Goal: Information Seeking & Learning: Check status

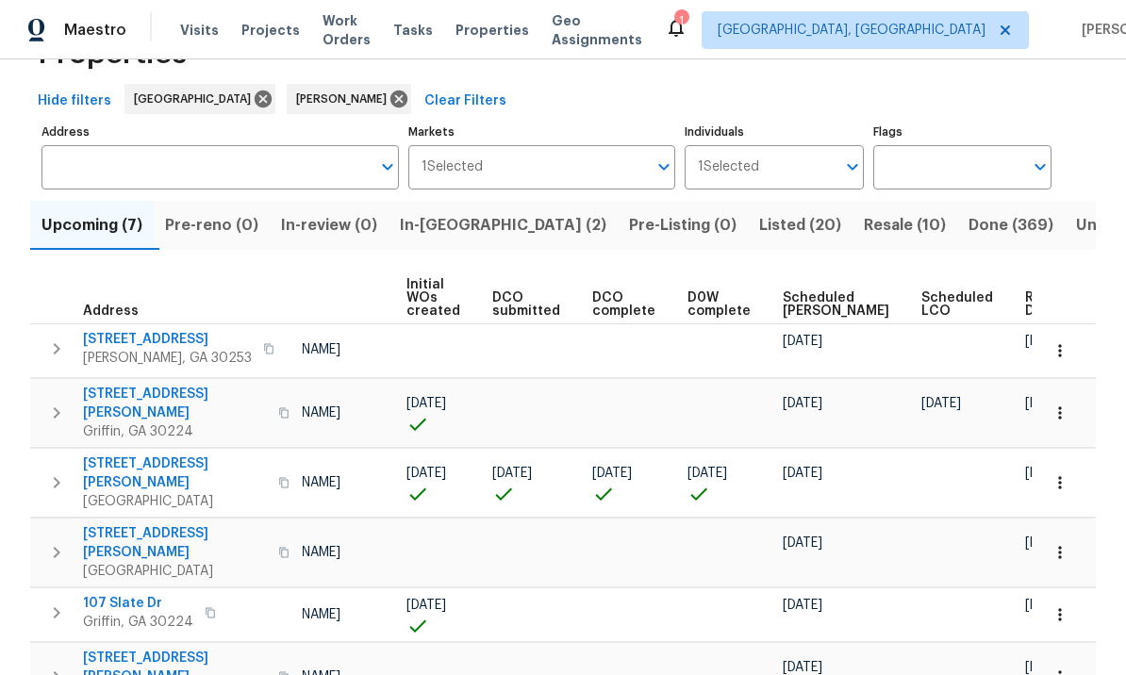
scroll to position [0, 135]
click at [1027, 300] on span "Ready Date" at bounding box center [1047, 304] width 41 height 26
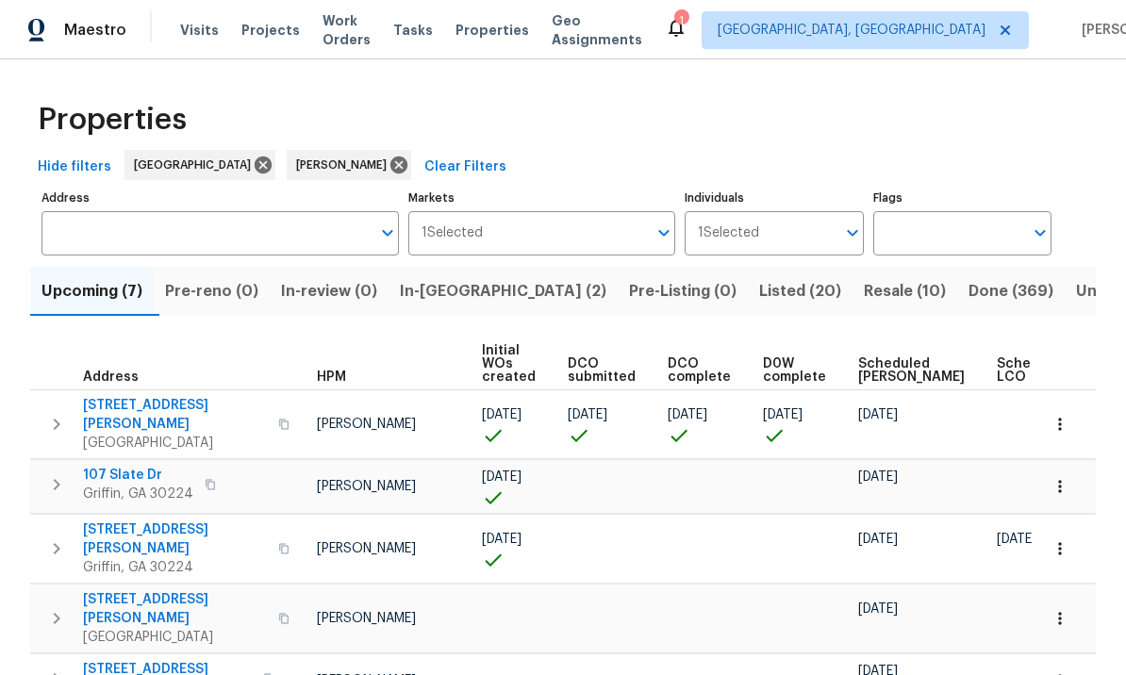
click at [929, 484] on td "08/27/25" at bounding box center [919, 486] width 139 height 54
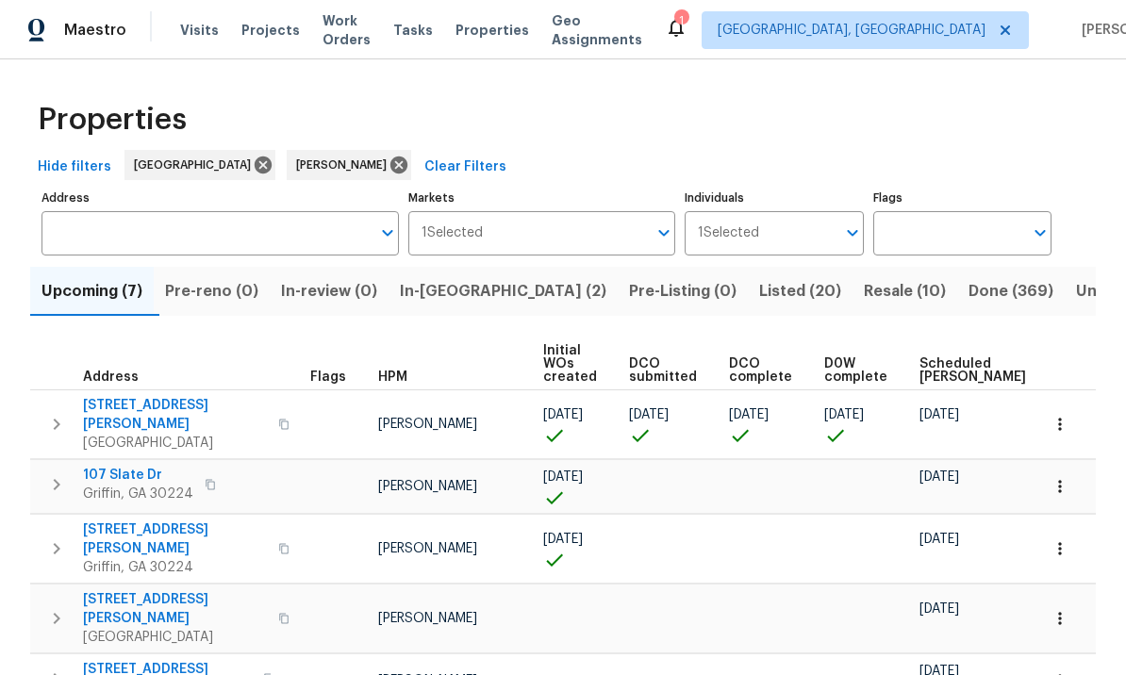
click at [120, 466] on span "107 Slate Dr" at bounding box center [138, 475] width 110 height 19
click at [1065, 477] on icon "button" at bounding box center [1059, 486] width 19 height 19
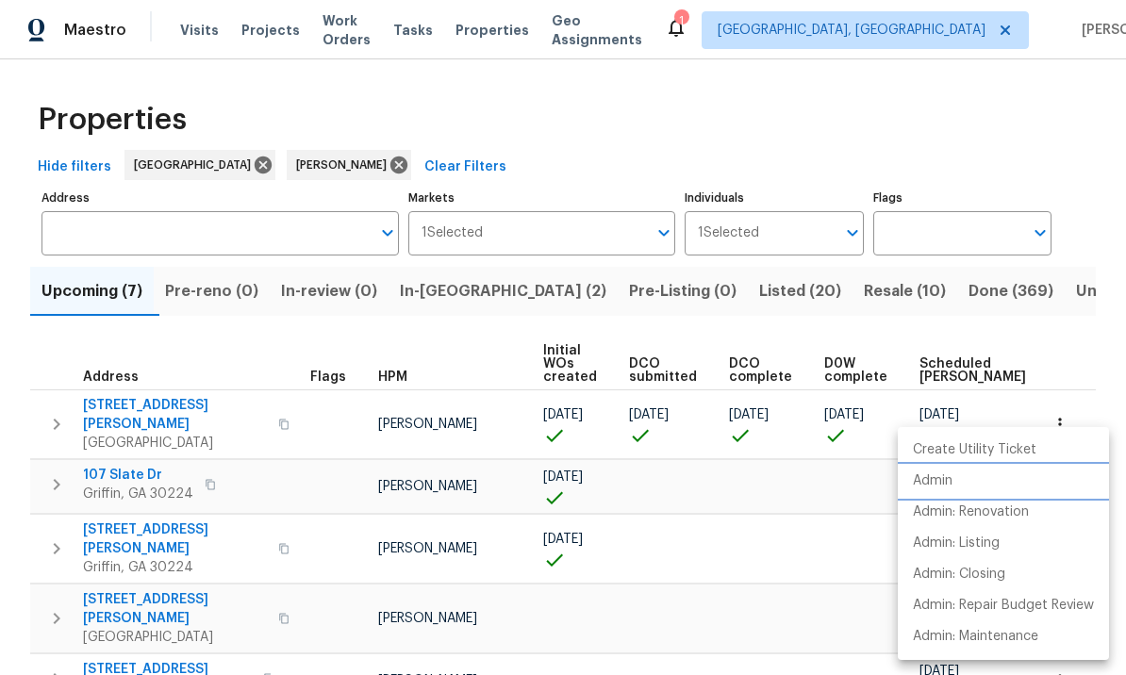
click at [963, 480] on li "Admin" at bounding box center [1002, 481] width 211 height 31
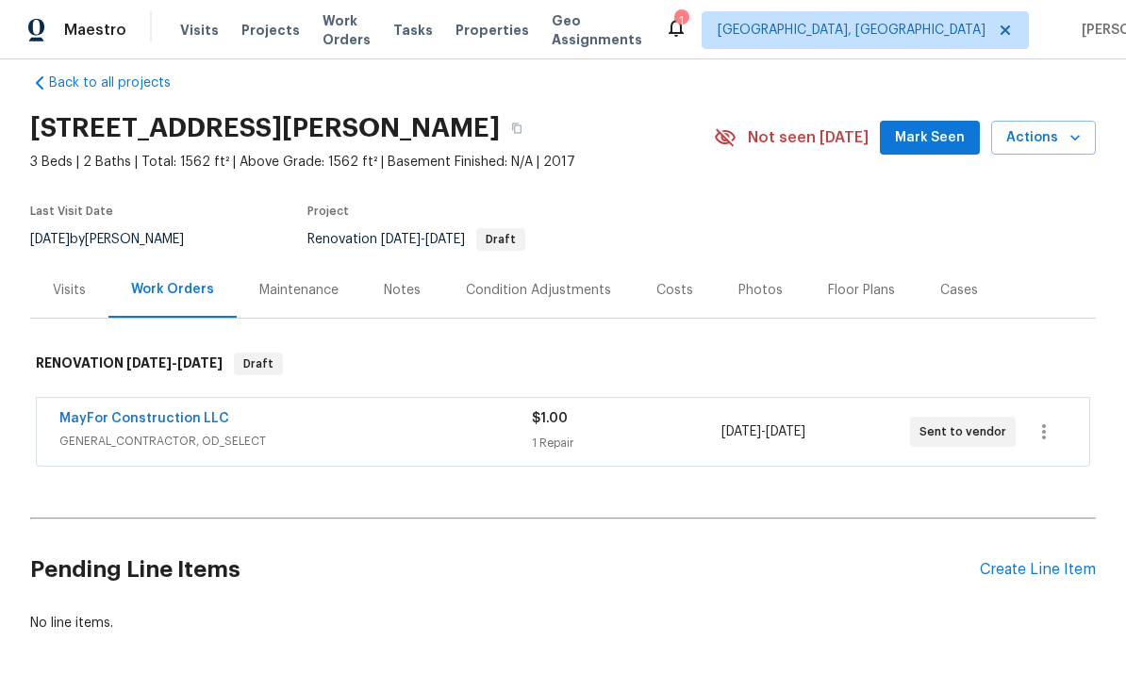
scroll to position [27, 0]
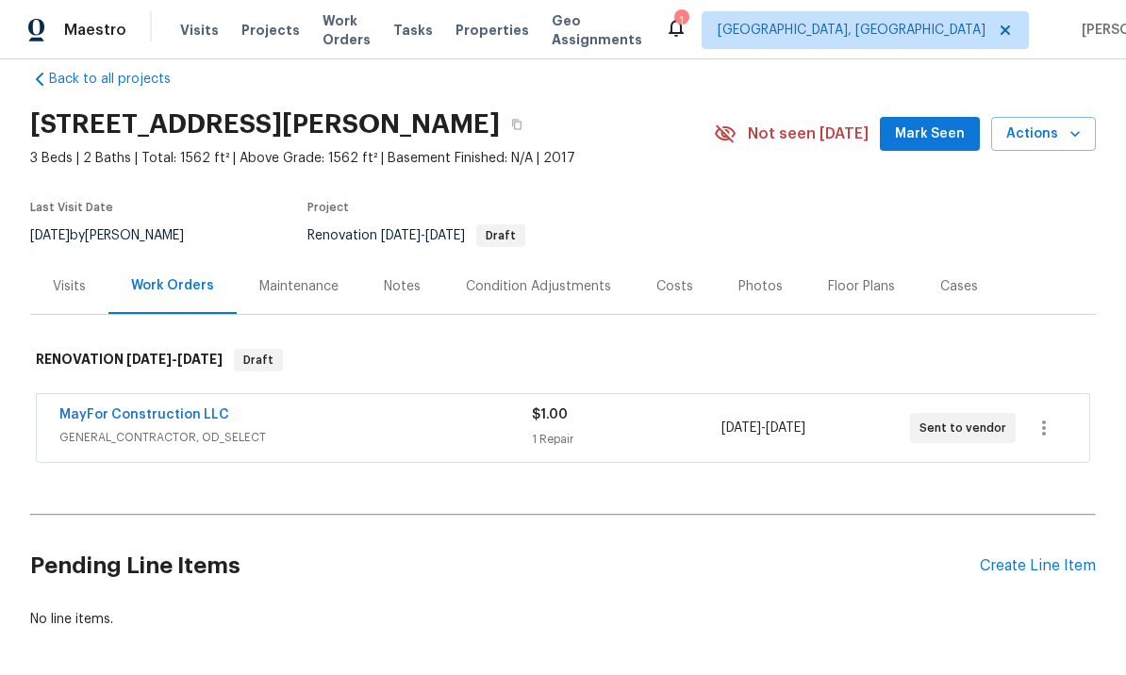
click at [562, 271] on div "Condition Adjustments" at bounding box center [538, 286] width 190 height 56
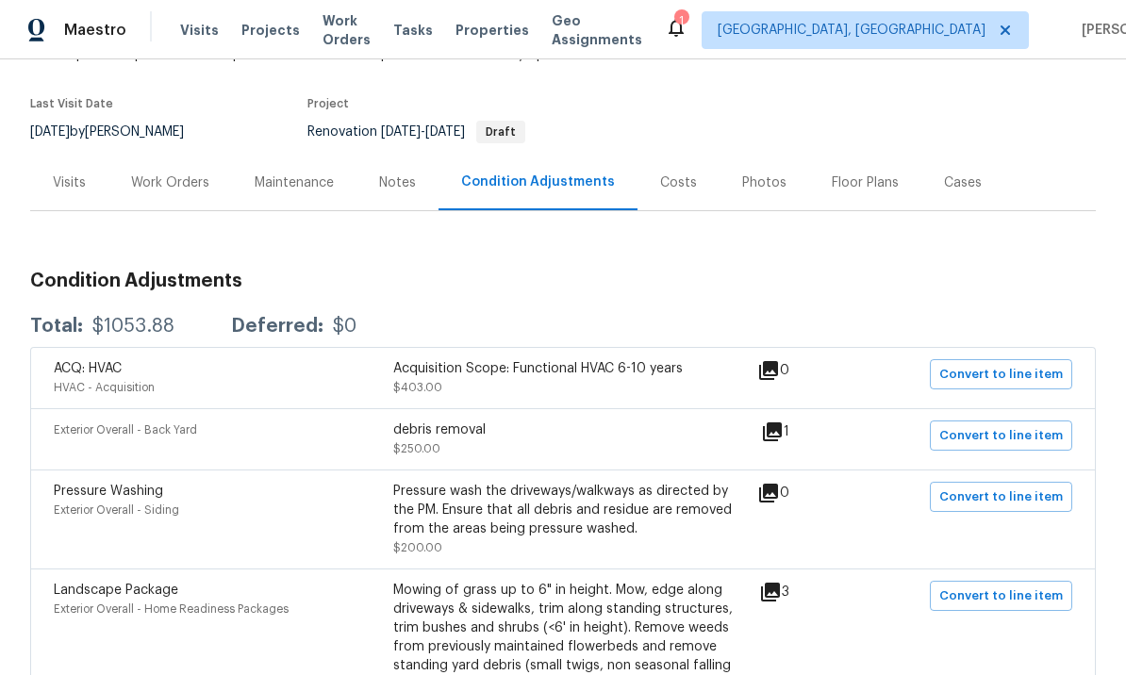
scroll to position [151, 0]
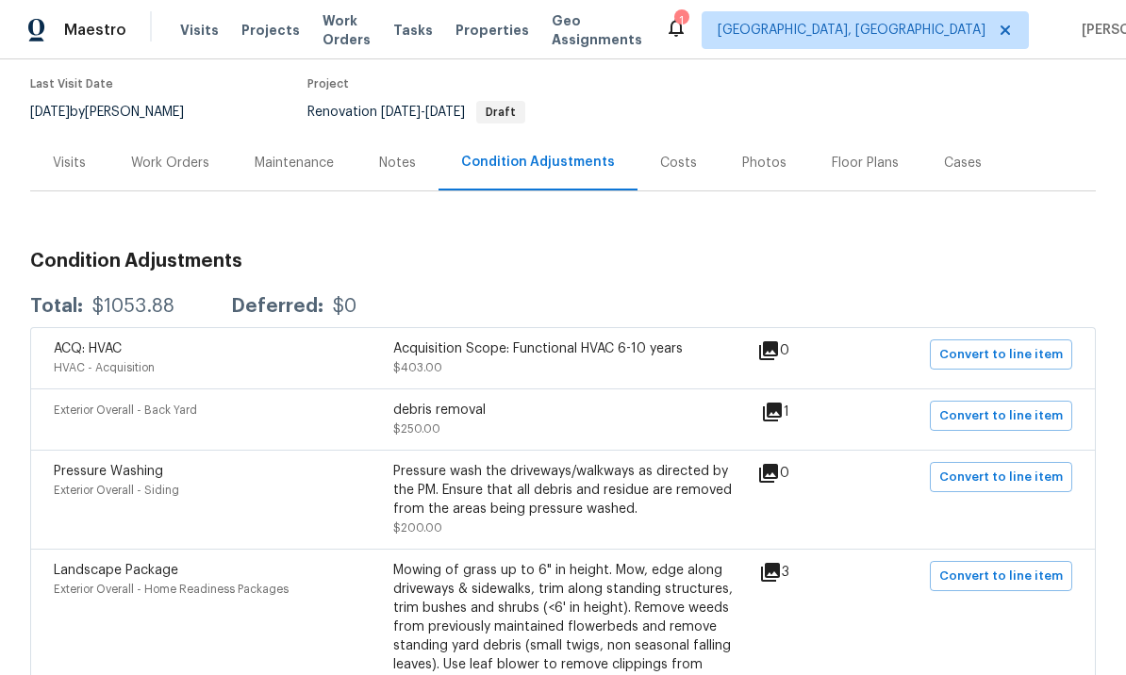
click at [561, 420] on div "debris removal $250.00" at bounding box center [562, 420] width 339 height 38
click at [781, 410] on icon at bounding box center [772, 412] width 19 height 19
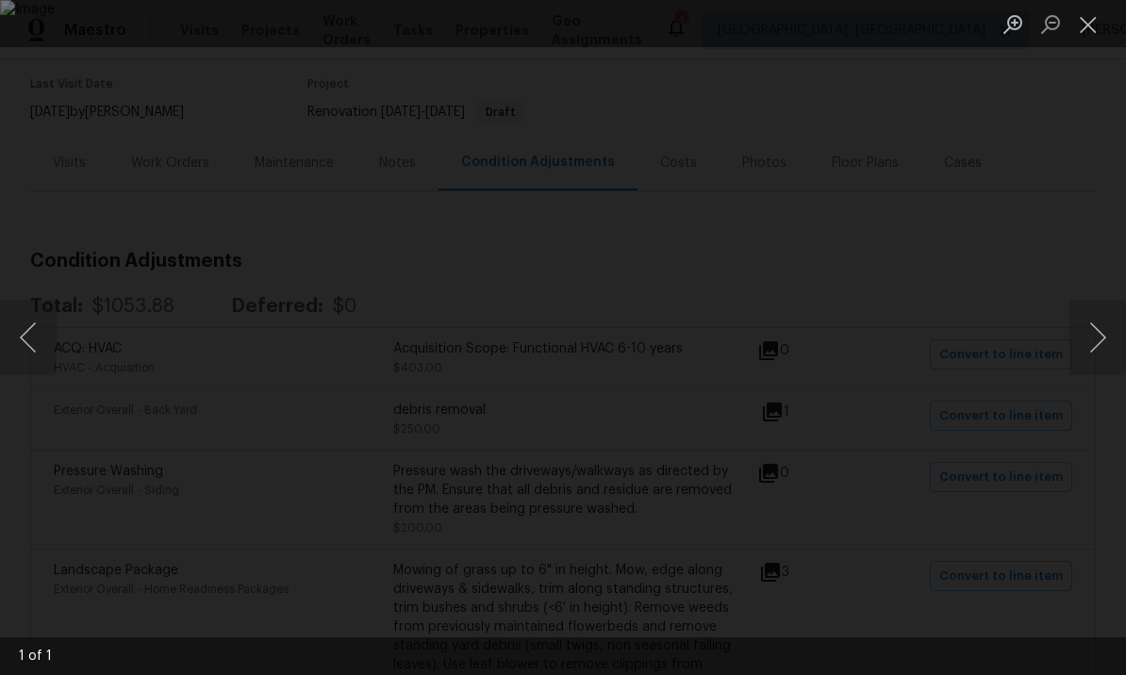
click at [1100, 333] on button "Next image" at bounding box center [1097, 337] width 57 height 75
click at [1086, 28] on button "Close lightbox" at bounding box center [1088, 24] width 38 height 33
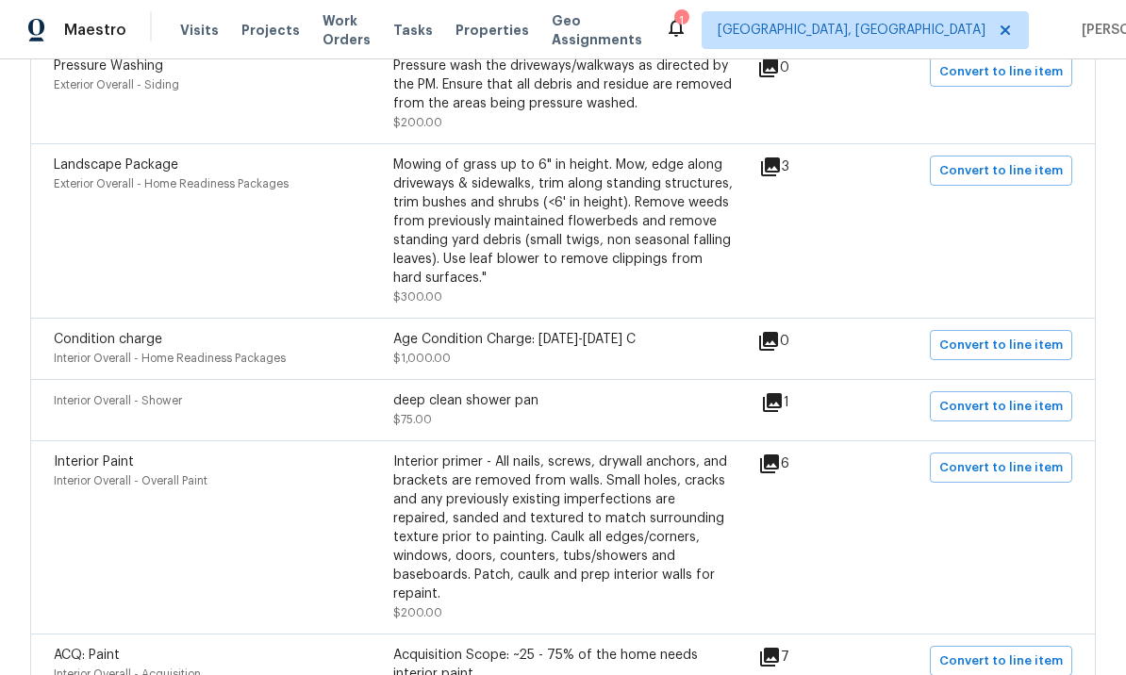
scroll to position [562, 0]
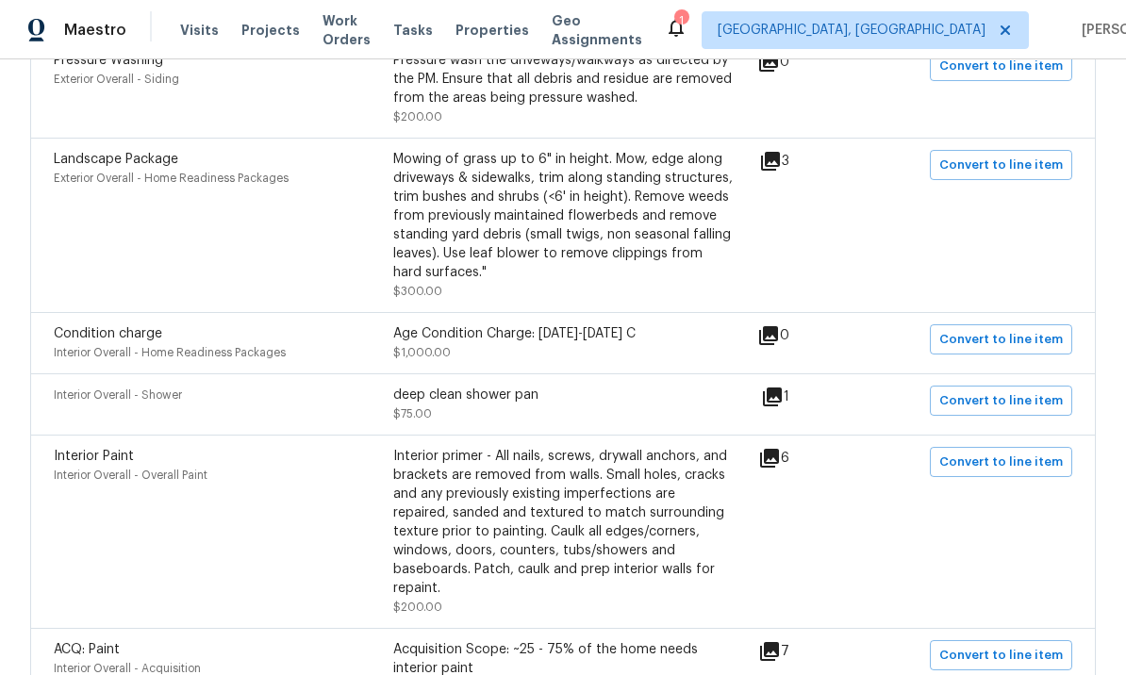
click at [778, 458] on icon at bounding box center [769, 458] width 19 height 19
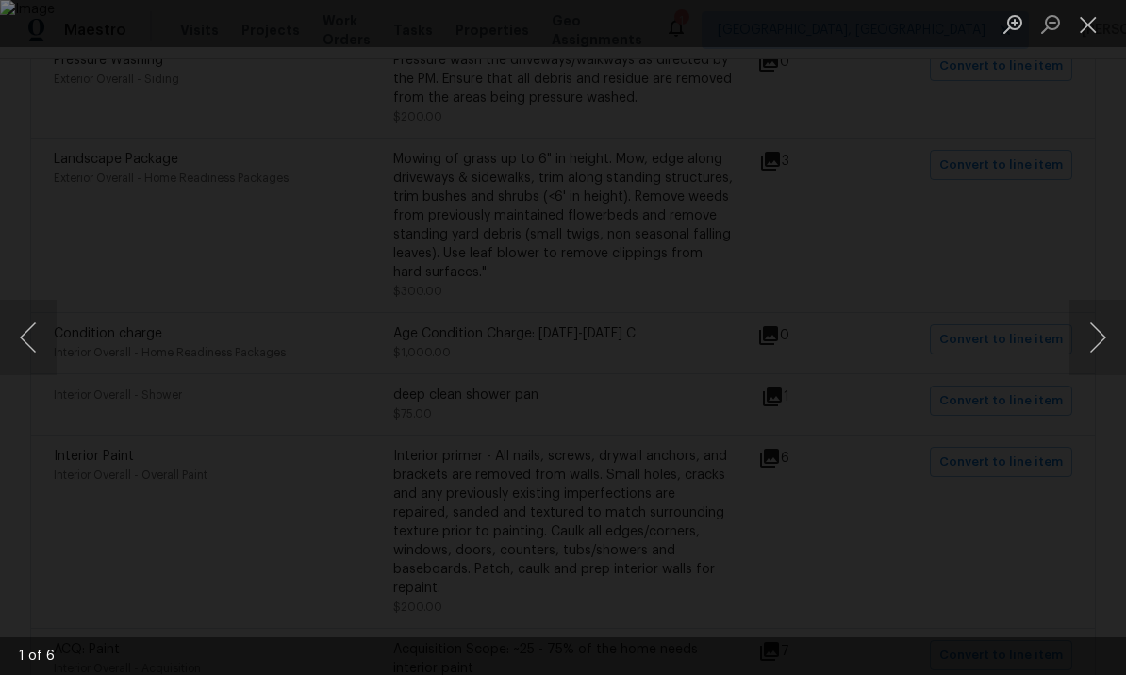
click at [1092, 330] on button "Next image" at bounding box center [1097, 337] width 57 height 75
click at [1089, 337] on button "Next image" at bounding box center [1097, 337] width 57 height 75
click at [1099, 333] on button "Next image" at bounding box center [1097, 337] width 57 height 75
click at [1098, 336] on button "Next image" at bounding box center [1097, 337] width 57 height 75
click at [1097, 336] on button "Next image" at bounding box center [1097, 337] width 57 height 75
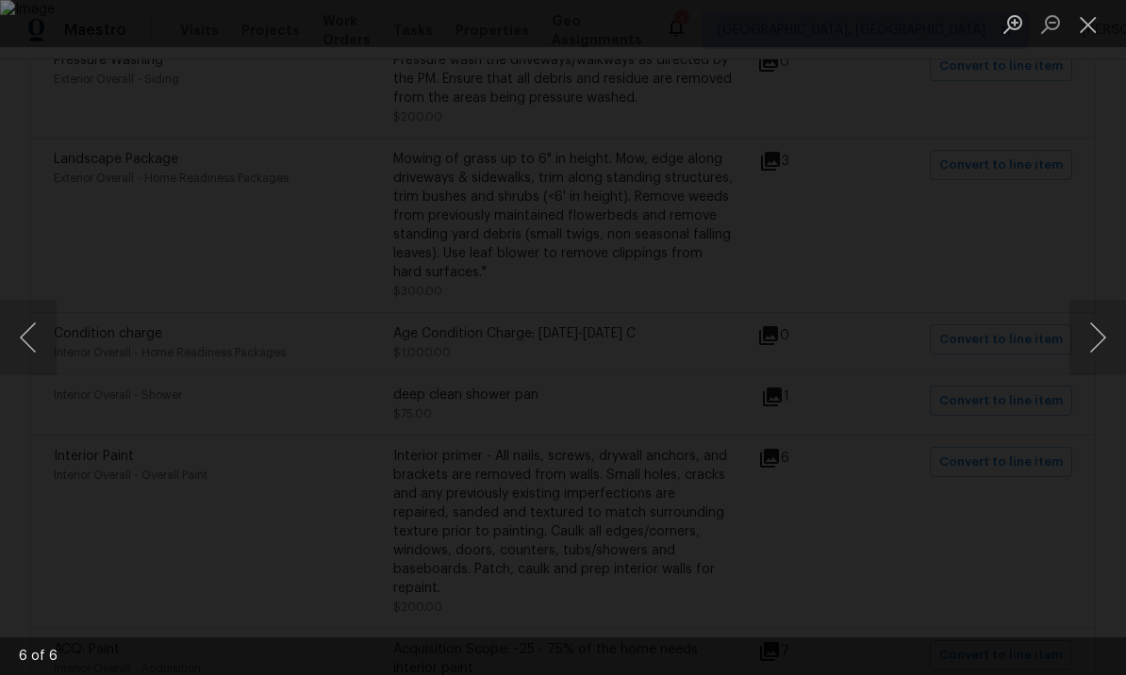
click at [1095, 339] on button "Next image" at bounding box center [1097, 337] width 57 height 75
click at [1096, 329] on button "Next image" at bounding box center [1097, 337] width 57 height 75
click at [1088, 17] on button "Close lightbox" at bounding box center [1088, 24] width 38 height 33
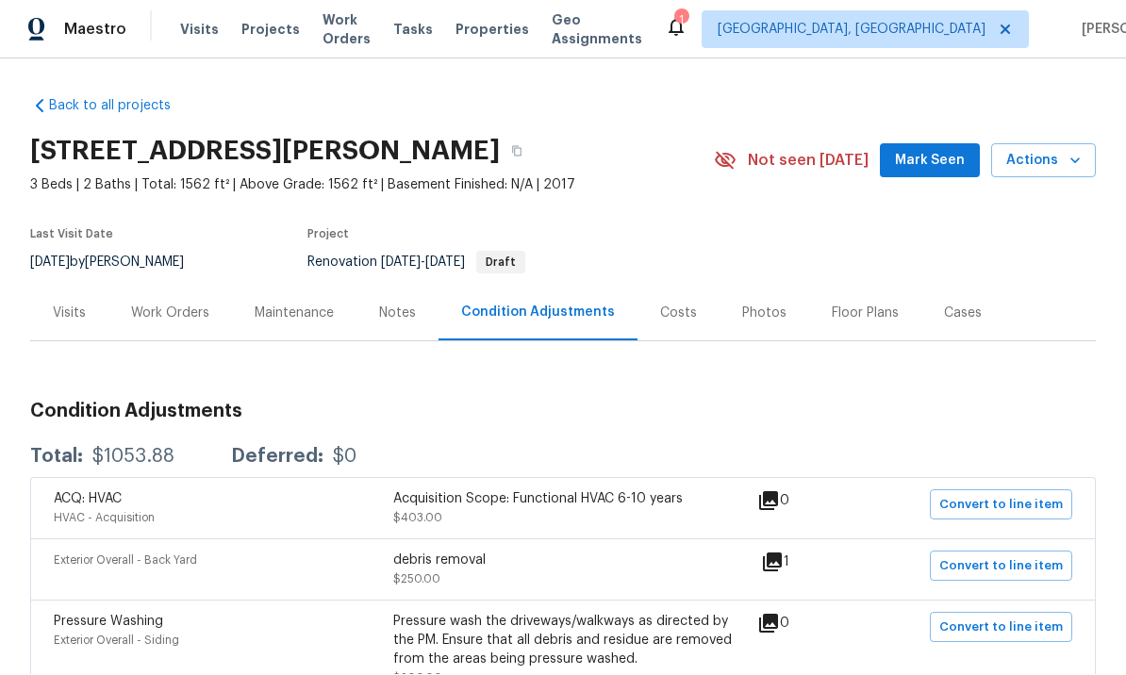
scroll to position [0, 0]
click at [665, 304] on div "Costs" at bounding box center [678, 313] width 37 height 19
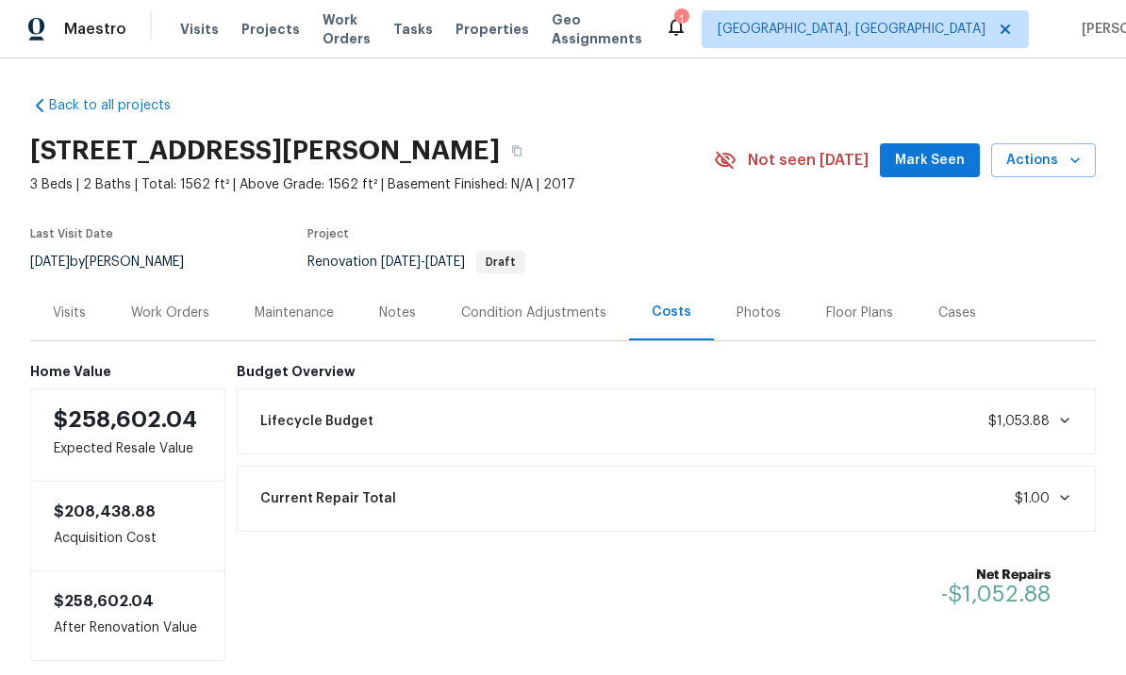
click at [513, 304] on div "Condition Adjustments" at bounding box center [533, 313] width 145 height 19
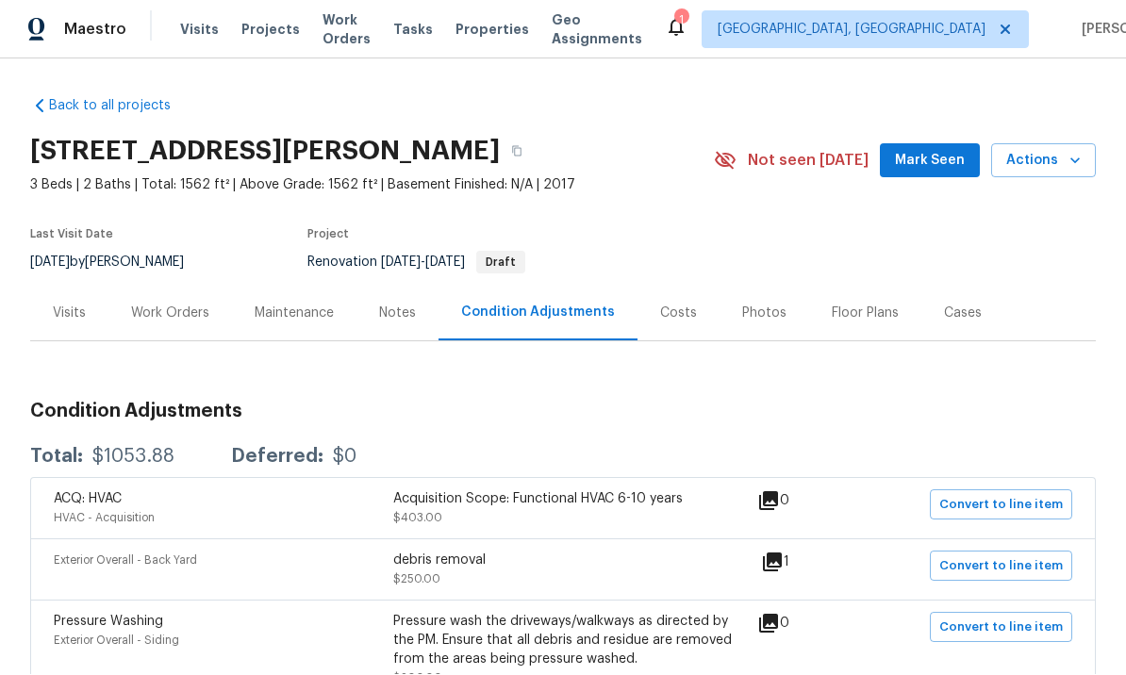
click at [173, 286] on div "Work Orders" at bounding box center [169, 314] width 123 height 56
